Goal: Task Accomplishment & Management: Manage account settings

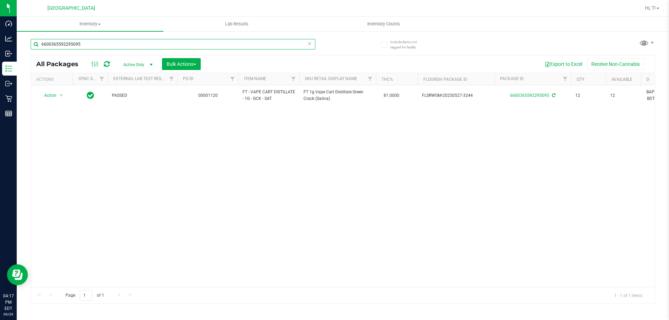
click at [91, 43] on input "6600365592295095" at bounding box center [173, 44] width 285 height 10
type input "6"
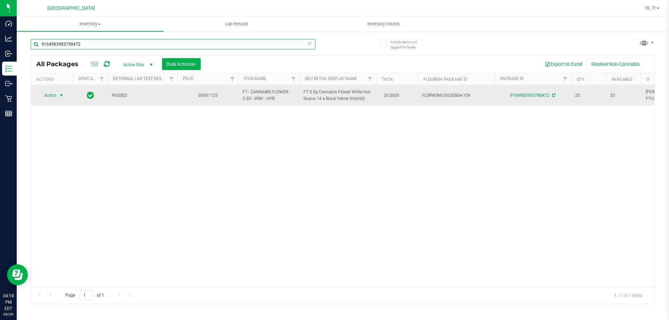
type input "9164983983798472"
click at [62, 94] on span "select" at bounding box center [62, 96] width 6 height 6
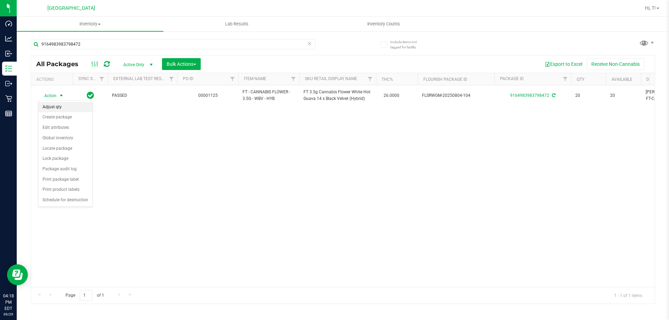
click at [54, 105] on li "Adjust qty" at bounding box center [65, 107] width 54 height 10
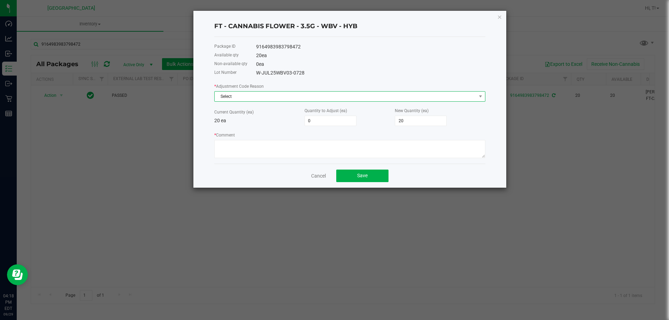
click at [238, 94] on span "Select" at bounding box center [346, 97] width 262 height 10
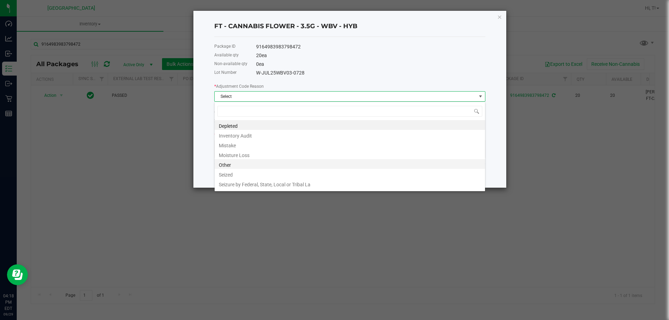
click at [233, 164] on li "Other" at bounding box center [350, 164] width 270 height 10
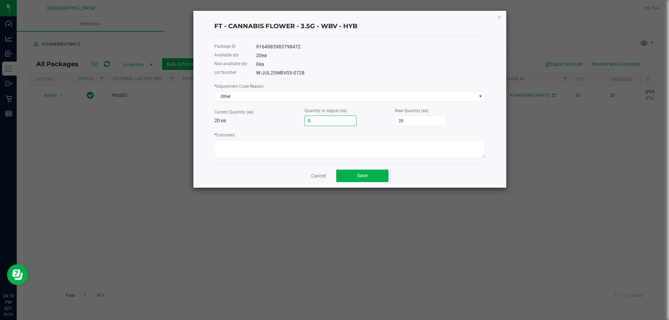
click at [323, 121] on input "0" at bounding box center [330, 121] width 51 height 10
type input "1"
type input "21"
type input "1"
click at [418, 173] on div "Cancel Save" at bounding box center [349, 176] width 271 height 24
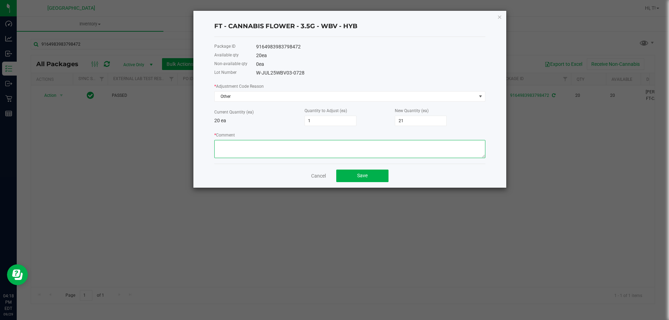
click at [242, 145] on textarea "* Comment" at bounding box center [349, 149] width 271 height 18
type textarea "New package open. 21 inside. Adjusted qty"
click at [355, 176] on button "Save" at bounding box center [362, 176] width 52 height 13
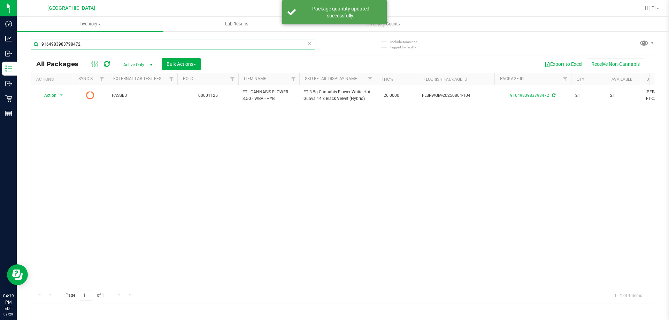
click at [86, 41] on input "9164983983798472" at bounding box center [173, 44] width 285 height 10
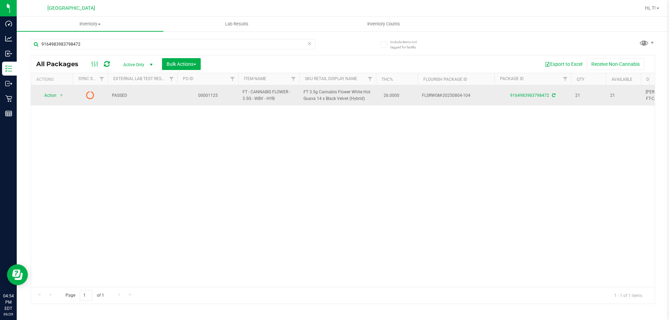
click at [91, 95] on icon at bounding box center [90, 95] width 8 height 8
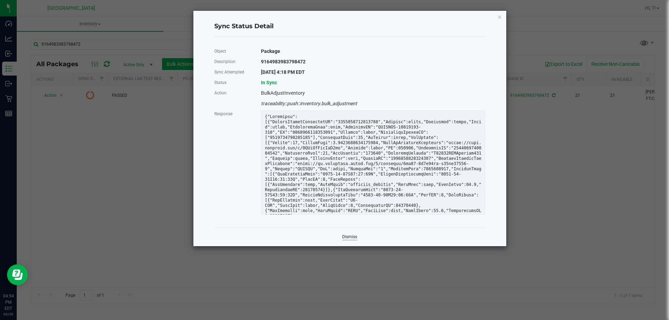
click at [353, 237] on link "Dismiss" at bounding box center [349, 237] width 15 height 6
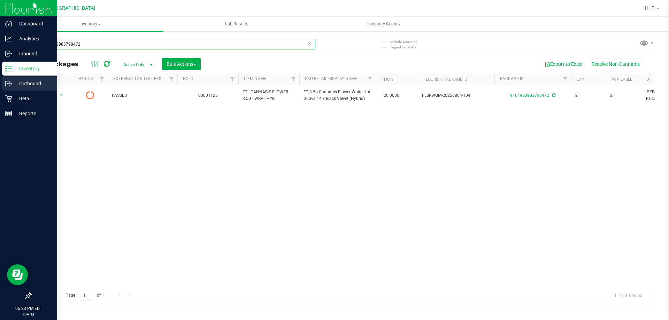
drag, startPoint x: 85, startPoint y: 45, endPoint x: 0, endPoint y: 80, distance: 92.3
click at [0, 80] on div "Dashboard Analytics Inbound Inventory Outbound Retail Reports 05:23 PM EDT [DAT…" at bounding box center [334, 160] width 669 height 320
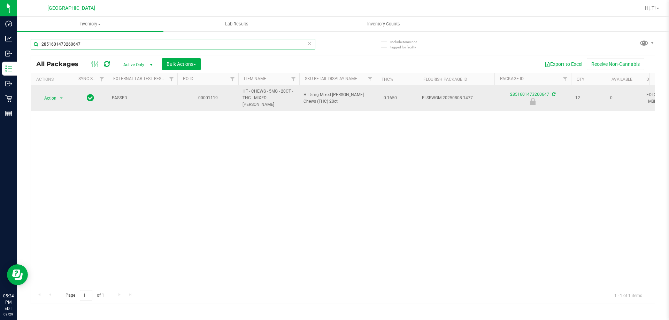
type input "2851601473260647"
click at [57, 90] on td "Action Action Edit attributes Global inventory Locate package Package audit log…" at bounding box center [52, 98] width 42 height 26
click at [56, 95] on span "Action" at bounding box center [47, 98] width 19 height 10
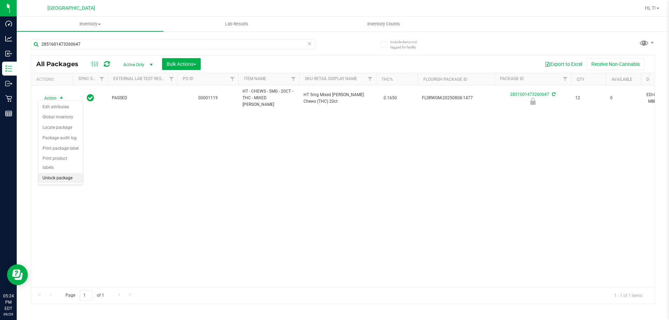
click at [71, 173] on li "Unlock package" at bounding box center [60, 178] width 45 height 10
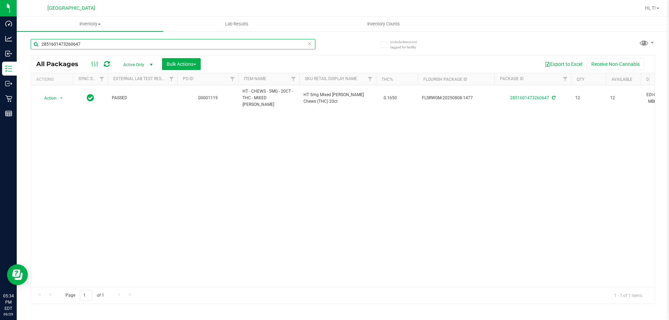
drag, startPoint x: 105, startPoint y: 46, endPoint x: 19, endPoint y: 44, distance: 85.4
click at [20, 44] on div "Include items not tagged for facility 2851601473260647 All Packages Active Only…" at bounding box center [343, 137] width 652 height 213
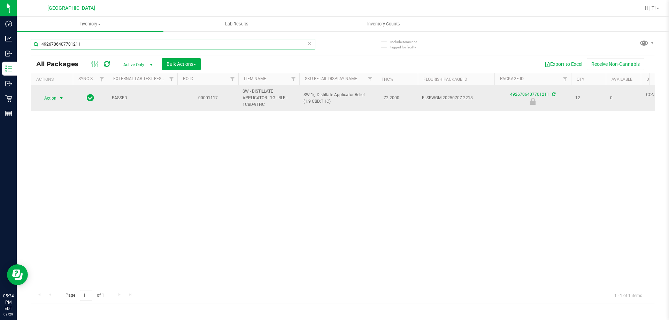
type input "4926706407701211"
click at [47, 96] on span "Action" at bounding box center [47, 98] width 19 height 10
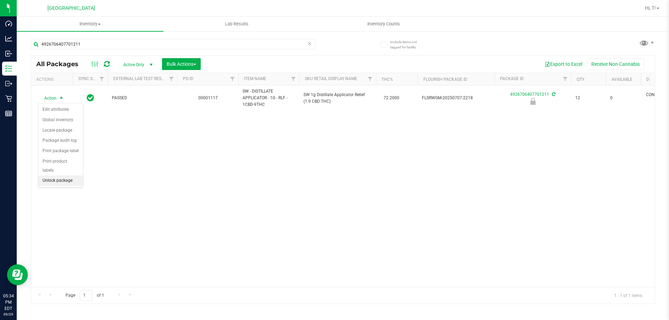
click at [57, 176] on li "Unlock package" at bounding box center [60, 181] width 45 height 10
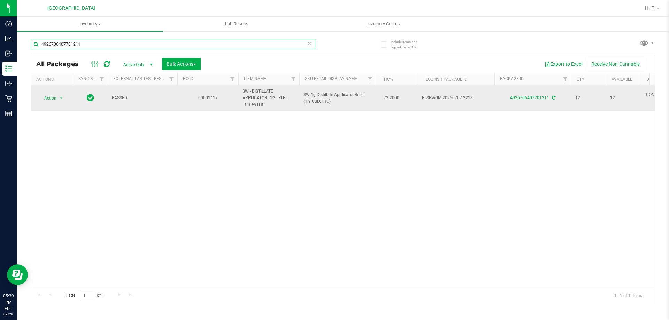
drag, startPoint x: 101, startPoint y: 46, endPoint x: 32, endPoint y: 103, distance: 89.8
click at [22, 50] on div "Include items not tagged for facility 4926706407701211 All Packages Active Only…" at bounding box center [343, 137] width 652 height 213
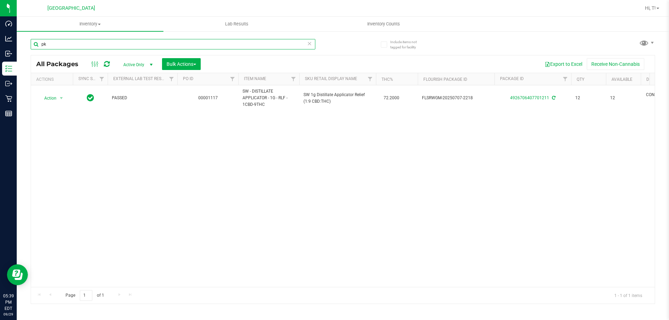
type input "pkt"
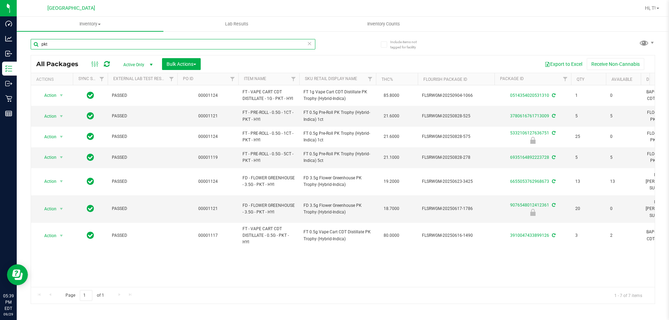
drag, startPoint x: 51, startPoint y: 43, endPoint x: 24, endPoint y: 46, distance: 27.6
click at [20, 46] on div "Include items not tagged for facility pkt All Packages Active Only Active Only …" at bounding box center [343, 137] width 652 height 213
